Goal: Check status

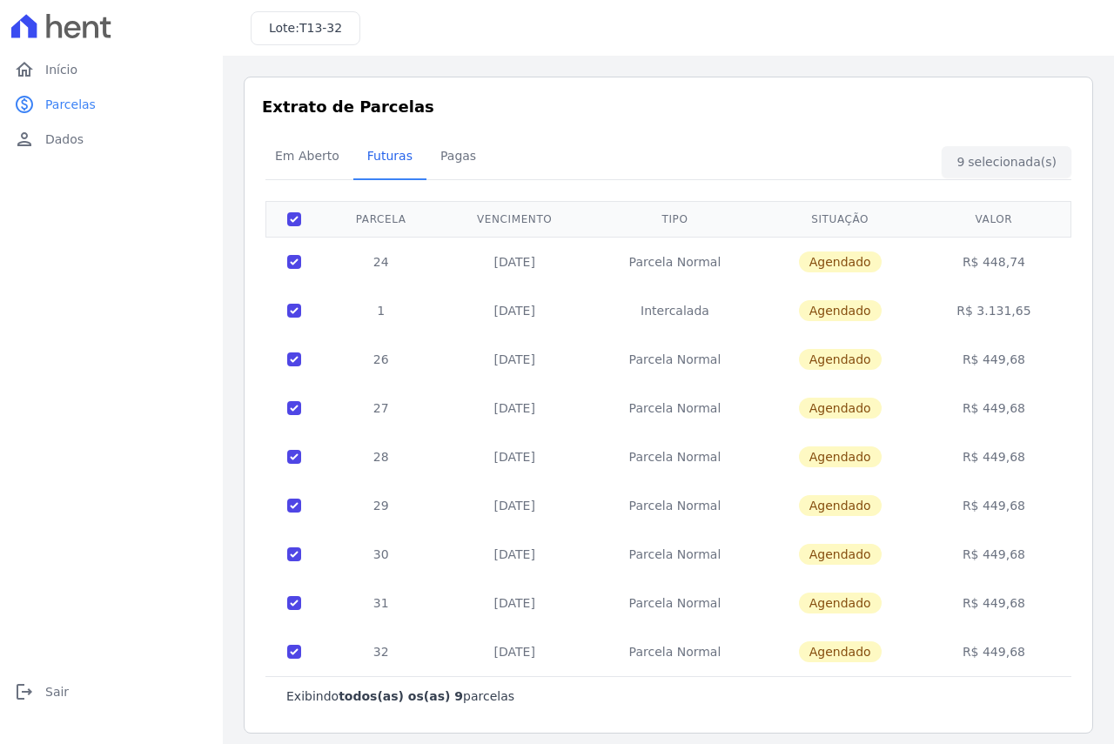
scroll to position [10, 0]
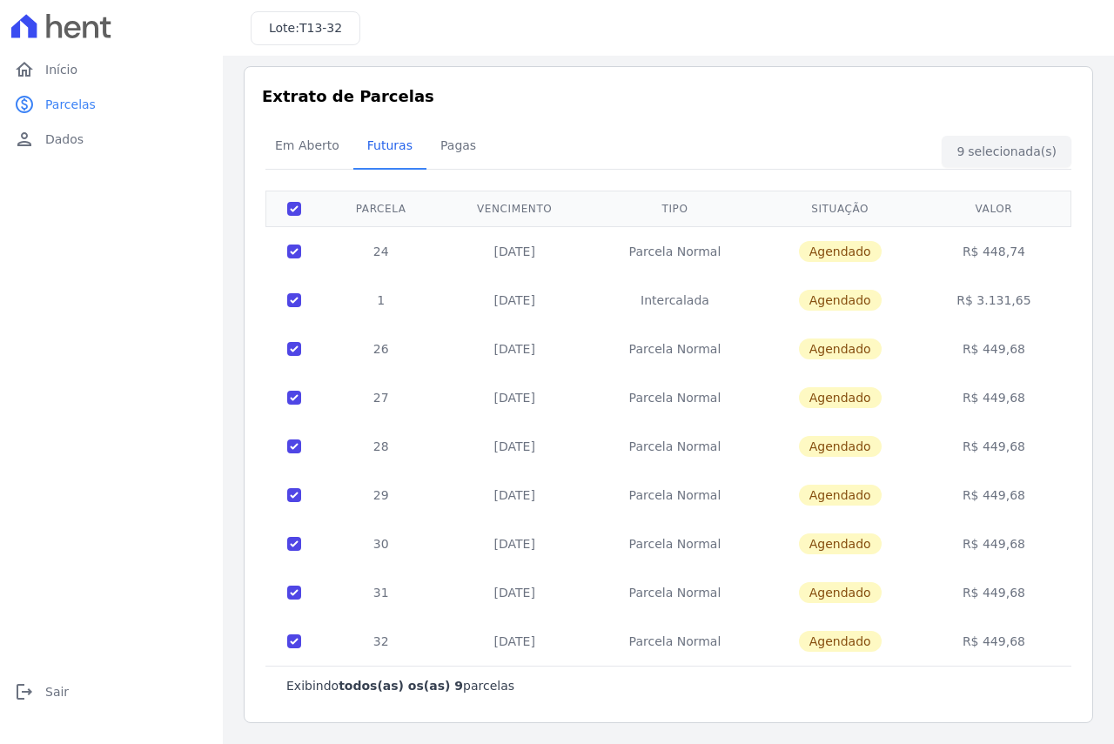
click at [286, 209] on th at bounding box center [294, 209] width 57 height 36
click at [293, 209] on input "checkbox" at bounding box center [294, 209] width 14 height 14
checkbox input "false"
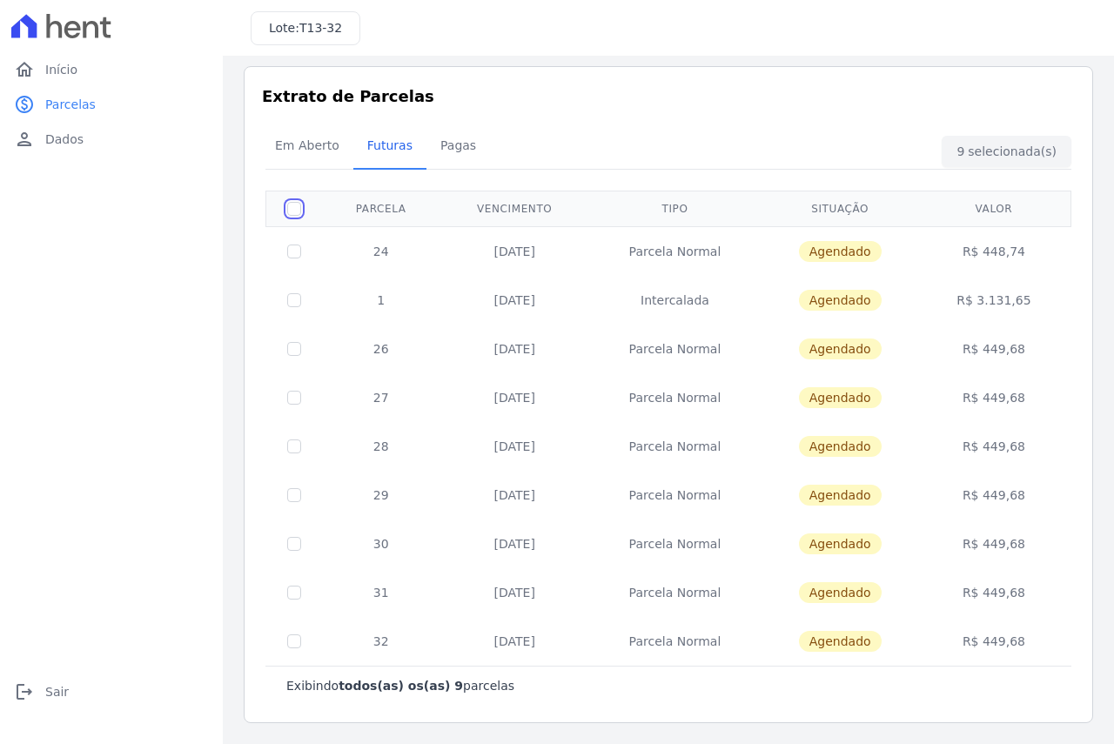
checkbox input "false"
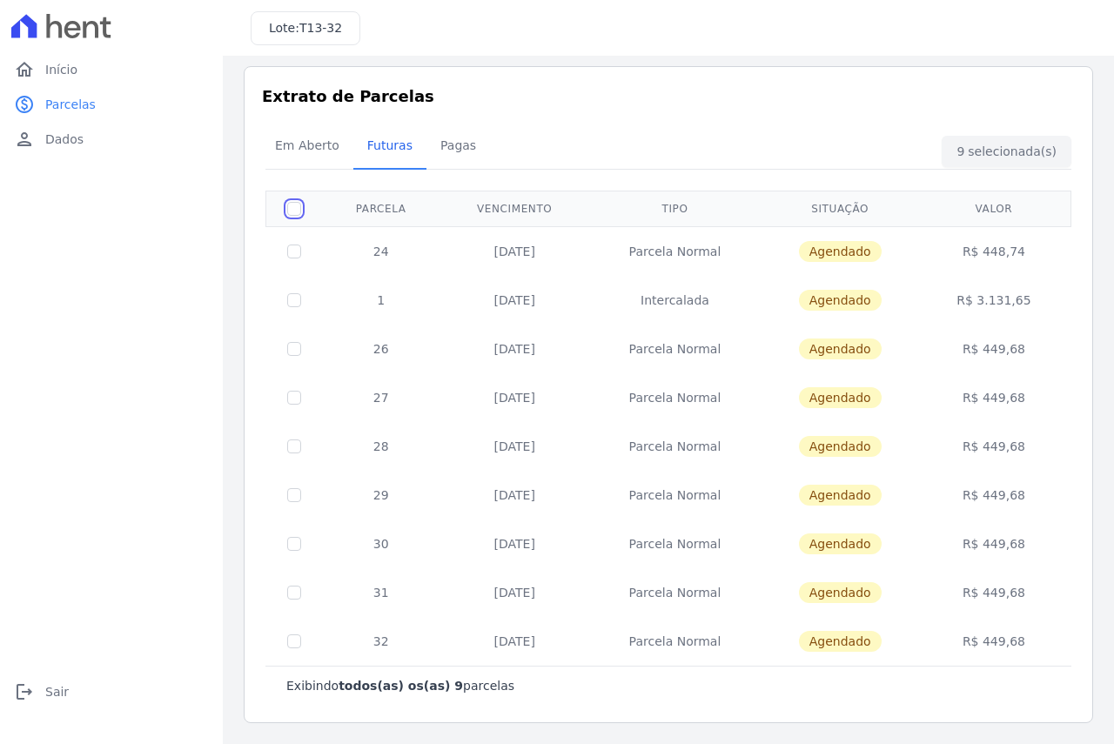
checkbox input "false"
click at [340, 19] on div "Lote: T13-32" at bounding box center [306, 28] width 110 height 34
click at [63, 143] on span "Dados" at bounding box center [64, 139] width 38 height 17
